Goal: Find specific page/section: Find specific page/section

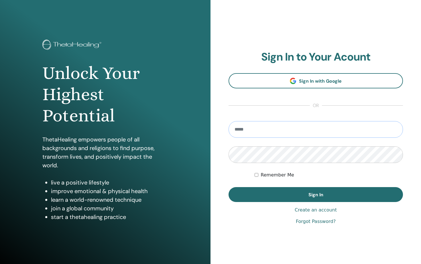
type input "**********"
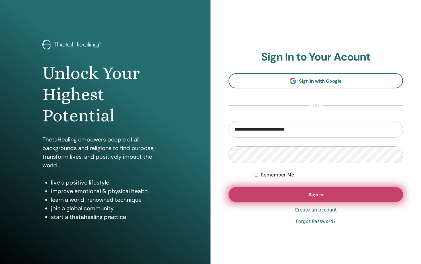
click at [298, 201] on button "Sign In" at bounding box center [316, 194] width 174 height 15
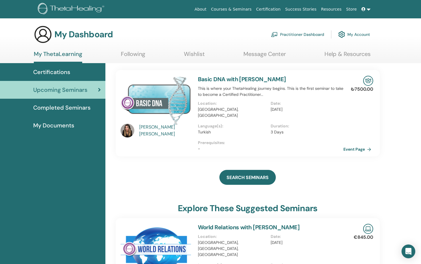
click at [52, 105] on span "Completed Seminars" at bounding box center [61, 107] width 57 height 9
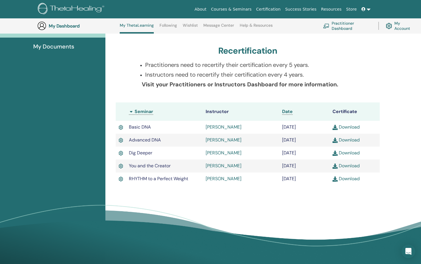
scroll to position [95, 0]
